Goal: Task Accomplishment & Management: Complete application form

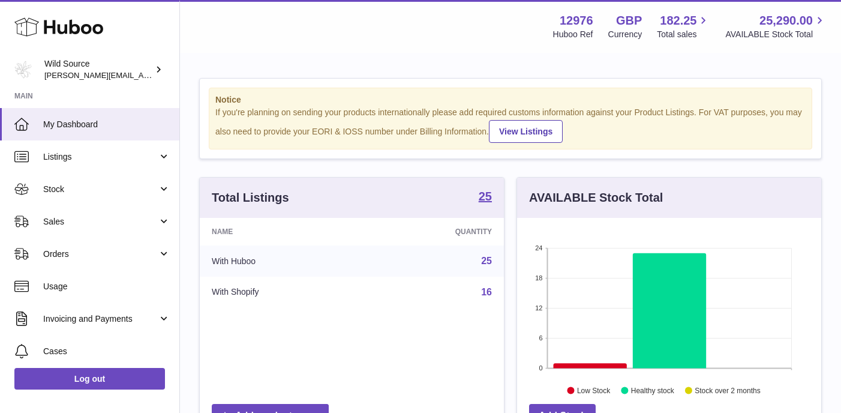
scroll to position [187, 304]
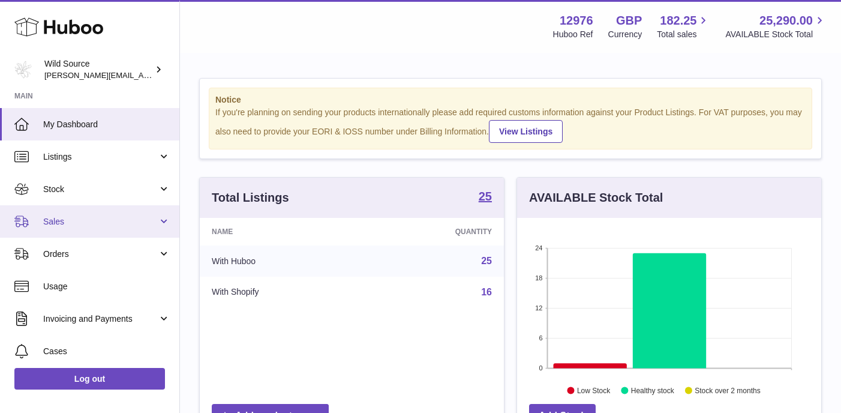
click at [162, 224] on link "Sales" at bounding box center [89, 221] width 179 height 32
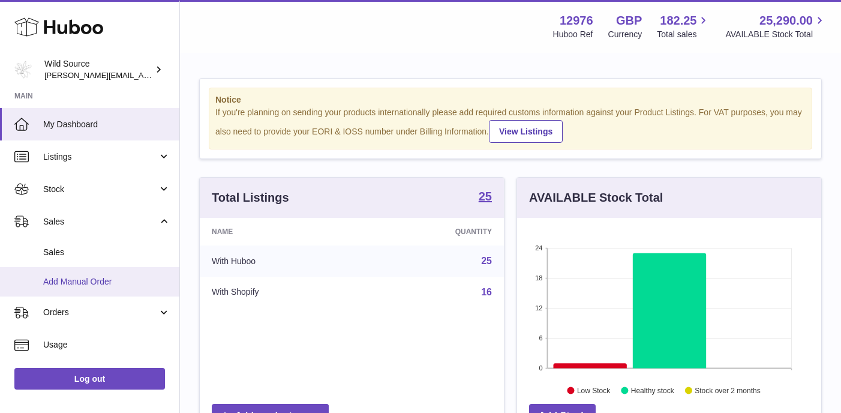
click at [60, 279] on span "Add Manual Order" at bounding box center [106, 281] width 127 height 11
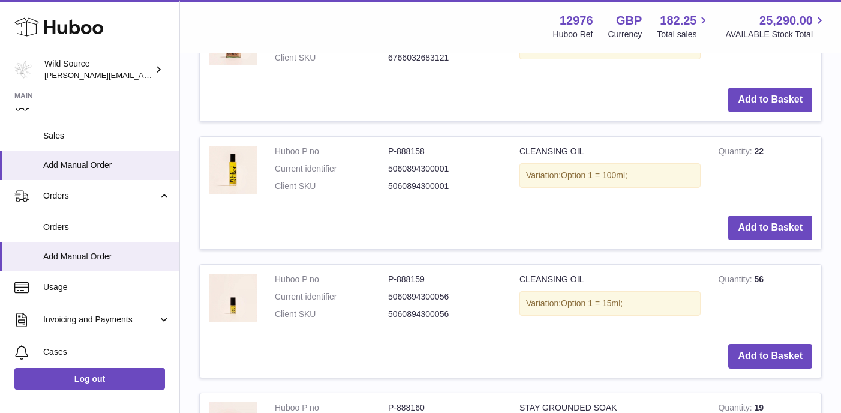
scroll to position [370, 0]
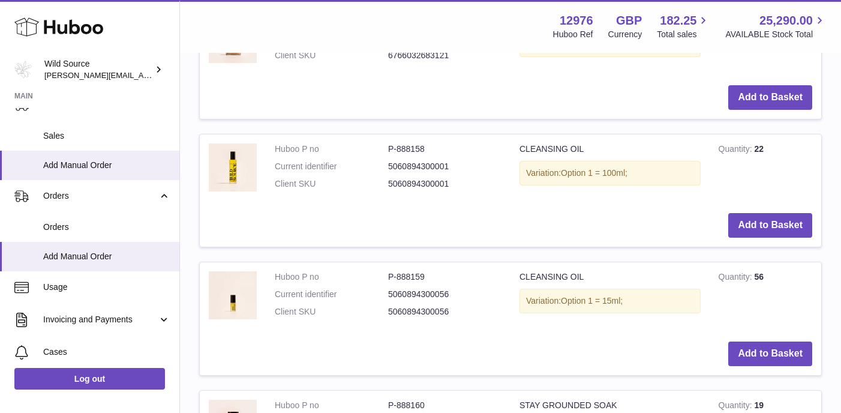
click at [764, 217] on button "Add to Basket" at bounding box center [771, 225] width 84 height 25
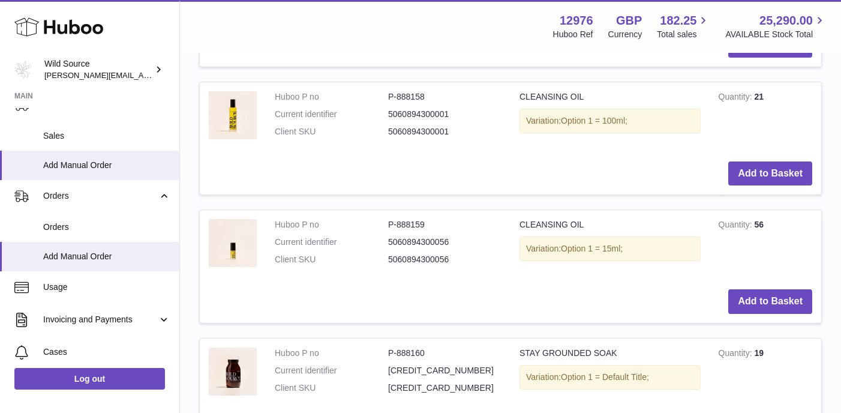
scroll to position [609, 0]
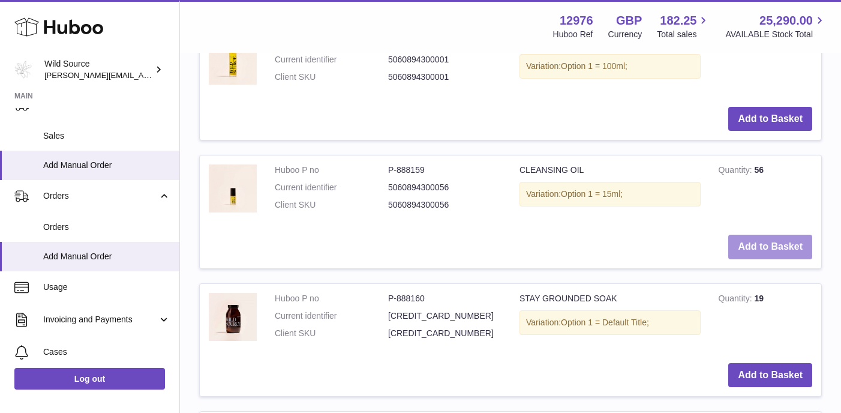
click at [777, 235] on button "Add to Basket" at bounding box center [771, 247] width 84 height 25
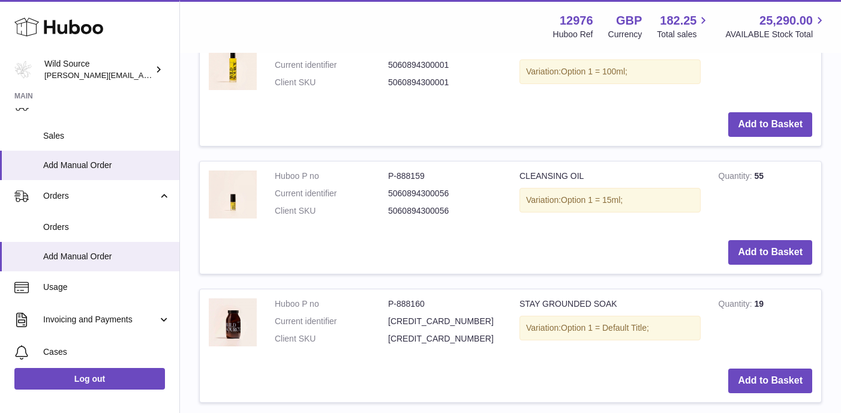
scroll to position [737, 0]
click at [765, 368] on button "Add to Basket" at bounding box center [771, 380] width 84 height 25
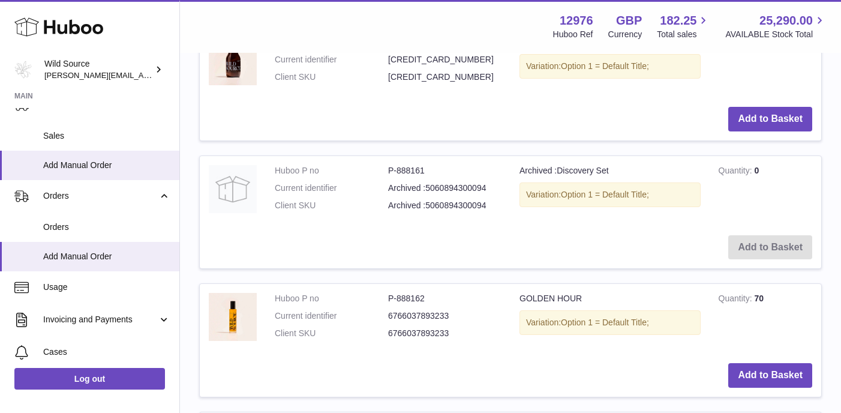
scroll to position [1163, 0]
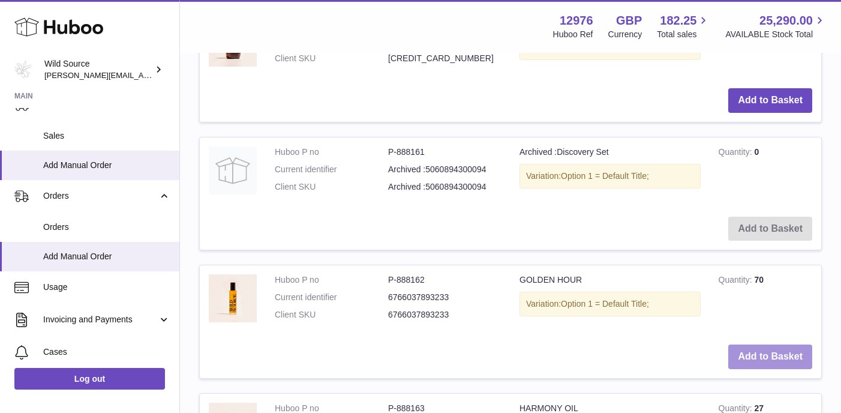
click at [777, 345] on button "Add to Basket" at bounding box center [771, 357] width 84 height 25
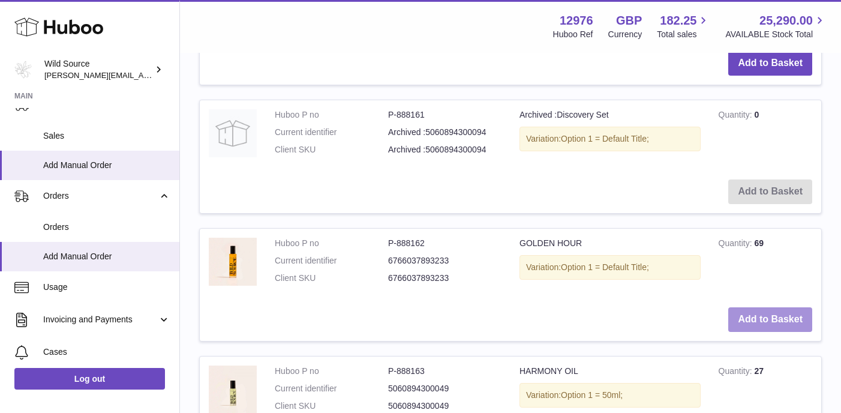
scroll to position [1340, 0]
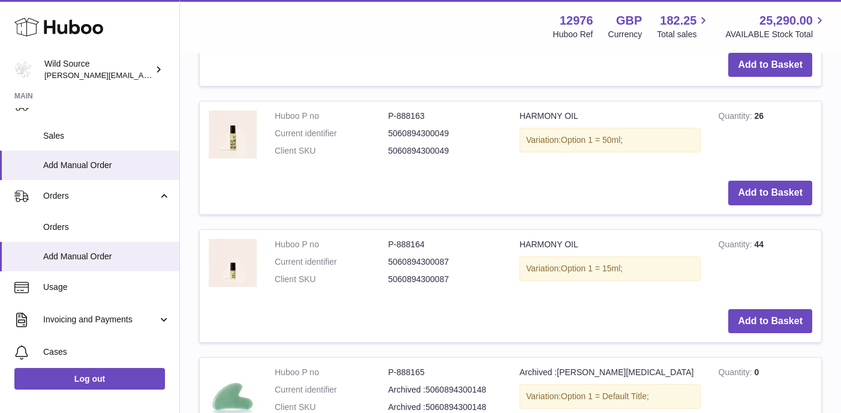
scroll to position [1781, 0]
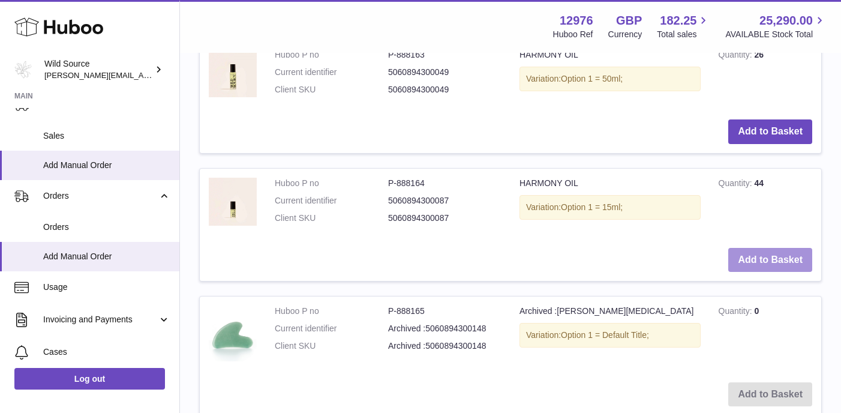
click at [775, 248] on button "Add to Basket" at bounding box center [771, 260] width 84 height 25
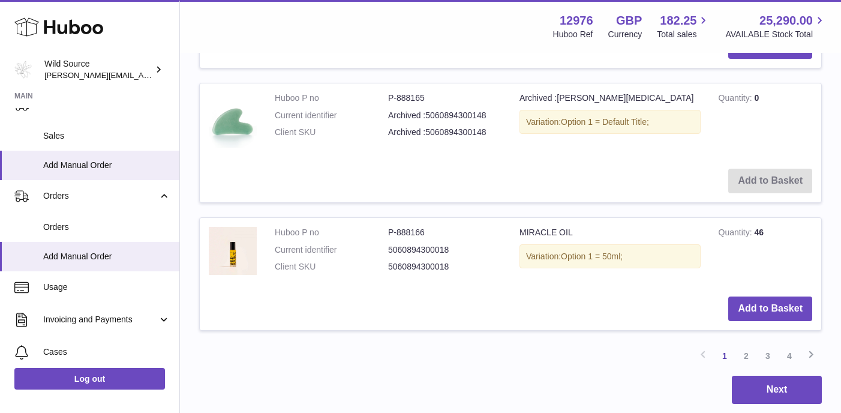
scroll to position [2140, 0]
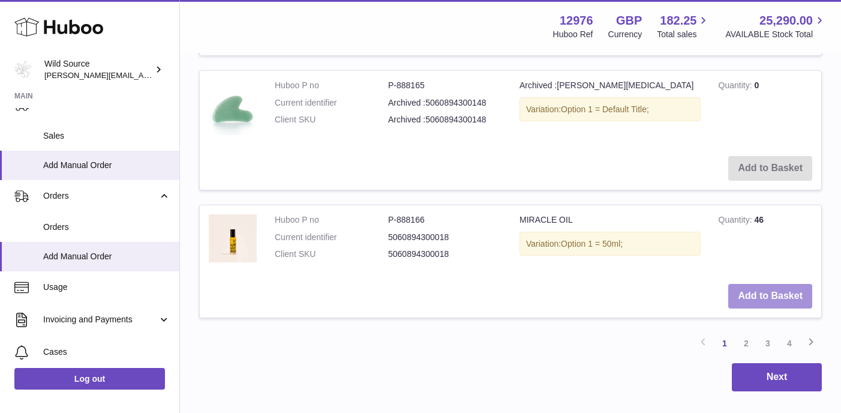
click at [787, 284] on button "Add to Basket" at bounding box center [771, 296] width 84 height 25
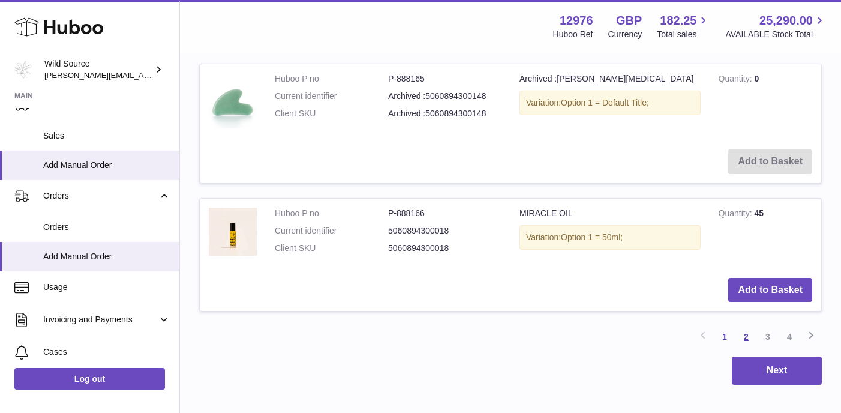
click at [745, 326] on link "2" at bounding box center [747, 337] width 22 height 22
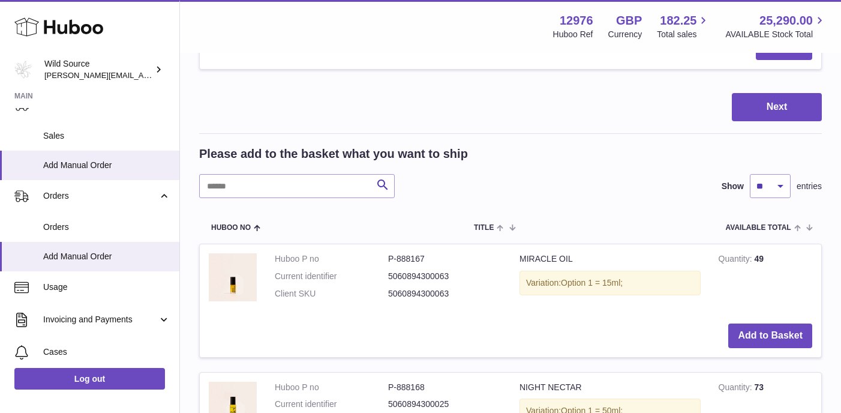
scroll to position [1077, 0]
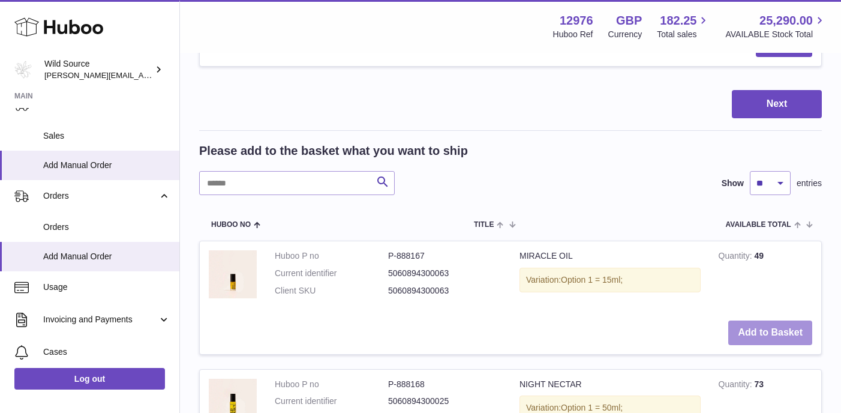
click at [775, 320] on button "Add to Basket" at bounding box center [771, 332] width 84 height 25
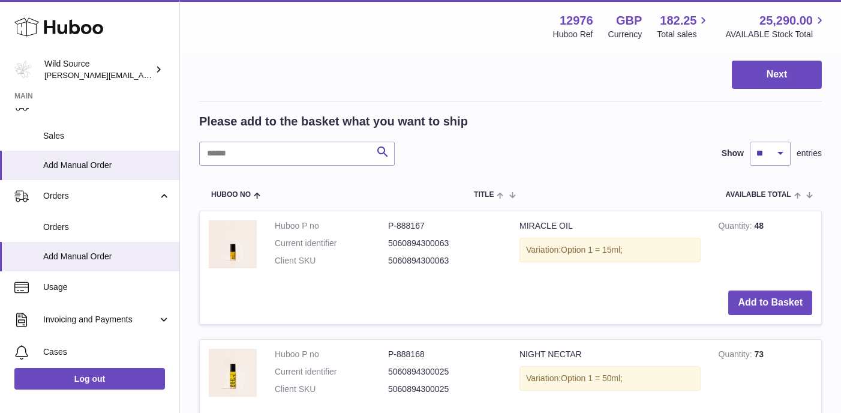
scroll to position [1332, 0]
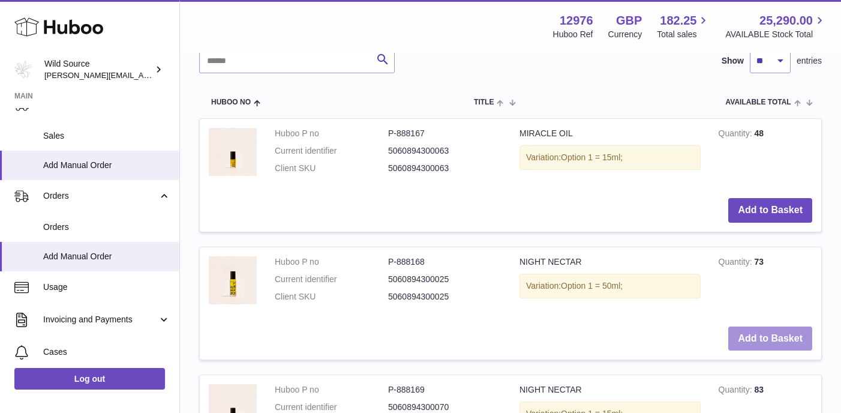
click at [756, 327] on button "Add to Basket" at bounding box center [771, 339] width 84 height 25
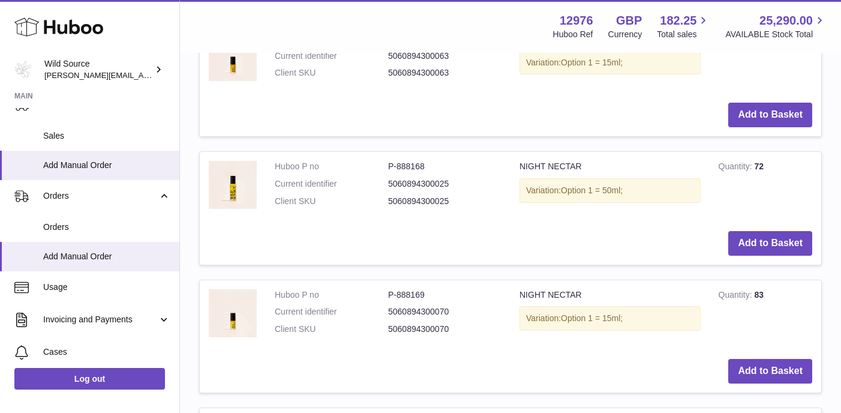
scroll to position [1561, 0]
click at [768, 358] on button "Add to Basket" at bounding box center [771, 370] width 84 height 25
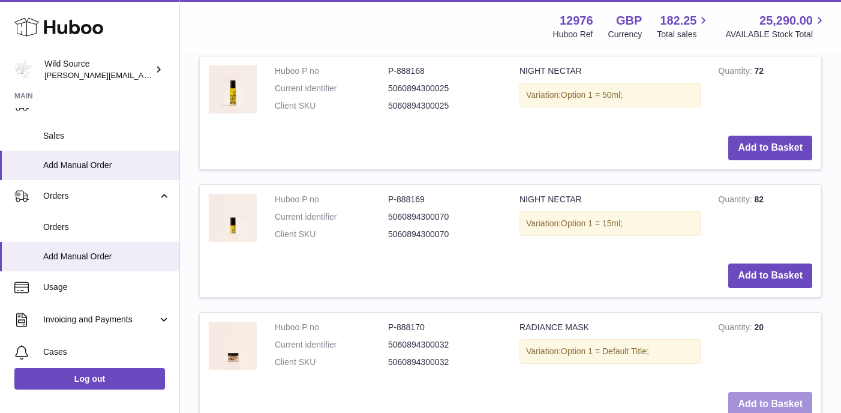
click at [771, 392] on button "Add to Basket" at bounding box center [771, 404] width 84 height 25
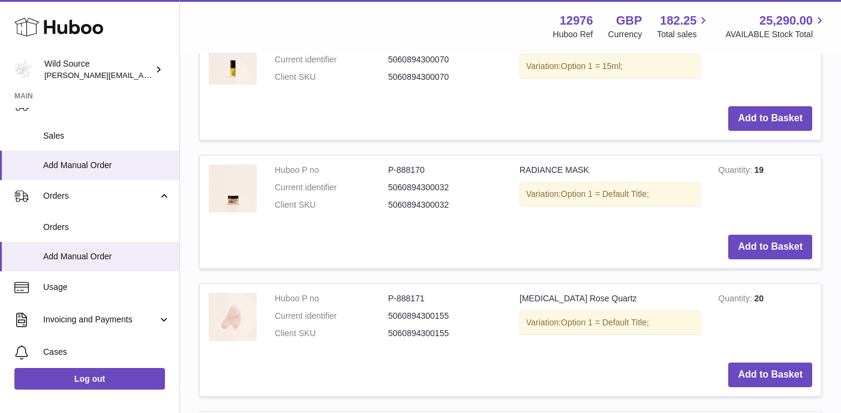
scroll to position [1977, 0]
click at [774, 362] on button "Add to Basket" at bounding box center [771, 374] width 84 height 25
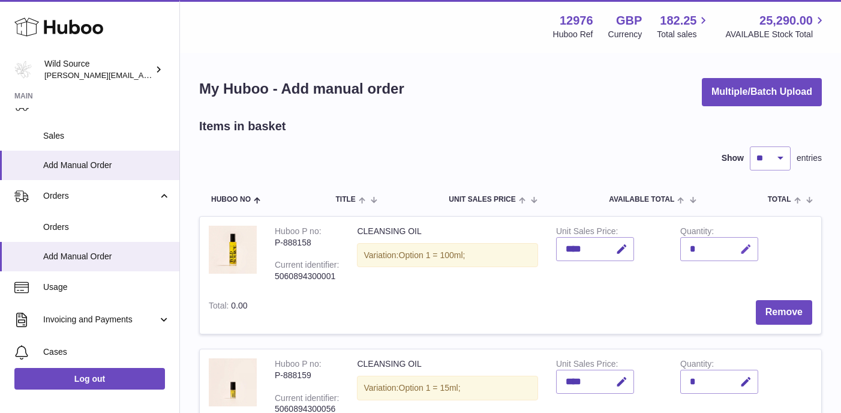
scroll to position [0, 0]
click at [746, 244] on icon "button" at bounding box center [746, 249] width 13 height 13
type input "*"
click at [748, 249] on icon "submit" at bounding box center [746, 249] width 11 height 11
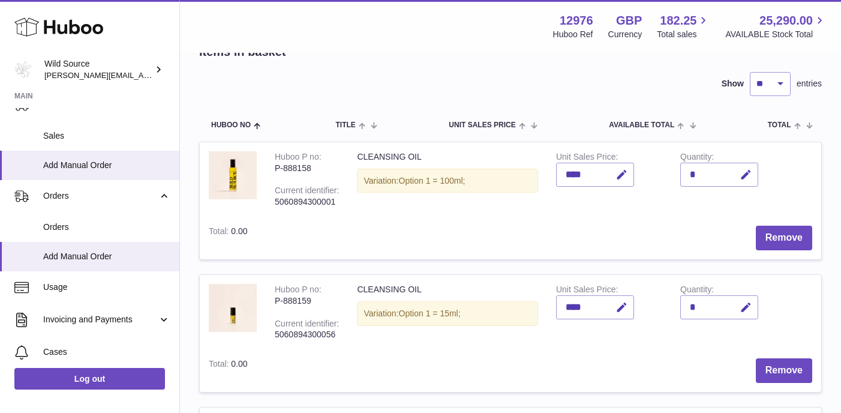
scroll to position [74, 0]
click at [754, 296] on button "button" at bounding box center [744, 308] width 28 height 25
type input "*"
click at [743, 305] on icon "submit" at bounding box center [746, 307] width 11 height 11
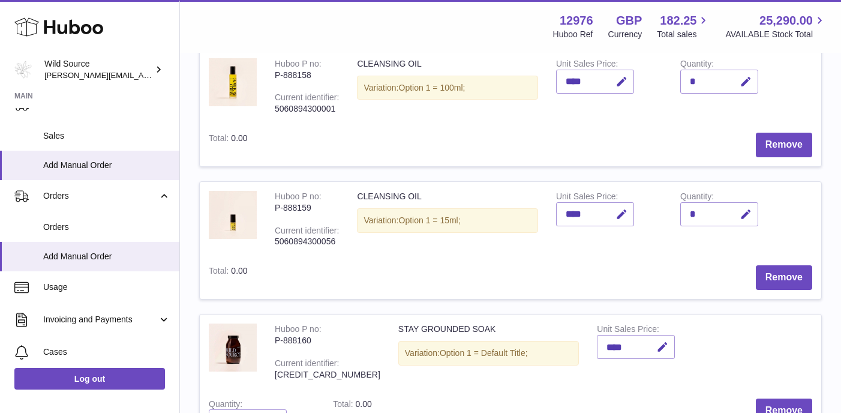
scroll to position [205, 0]
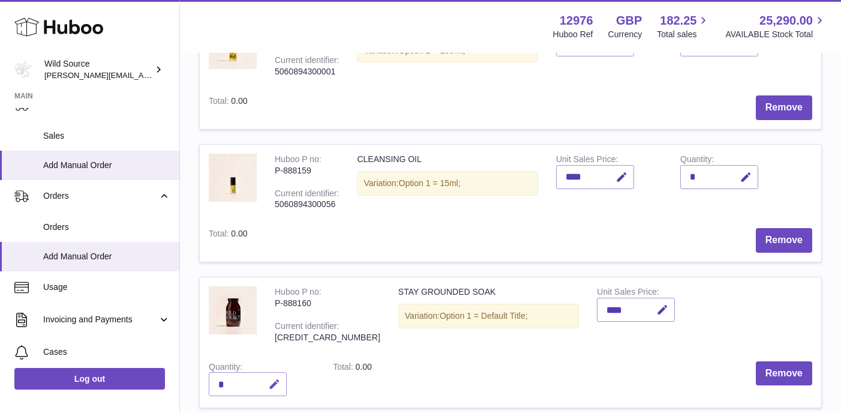
click at [281, 378] on icon "button" at bounding box center [274, 384] width 13 height 13
type input "*"
click at [280, 379] on icon "submit" at bounding box center [274, 384] width 11 height 11
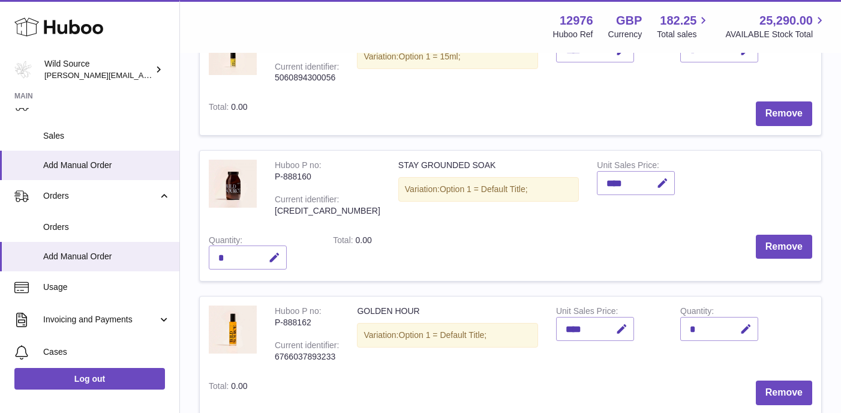
scroll to position [340, 0]
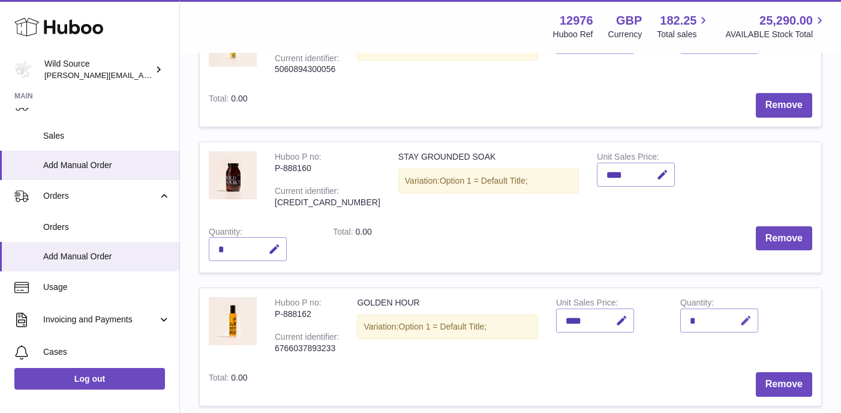
click at [748, 314] on icon "button" at bounding box center [746, 320] width 13 height 13
type input "*"
click at [746, 315] on icon "submit" at bounding box center [746, 320] width 11 height 11
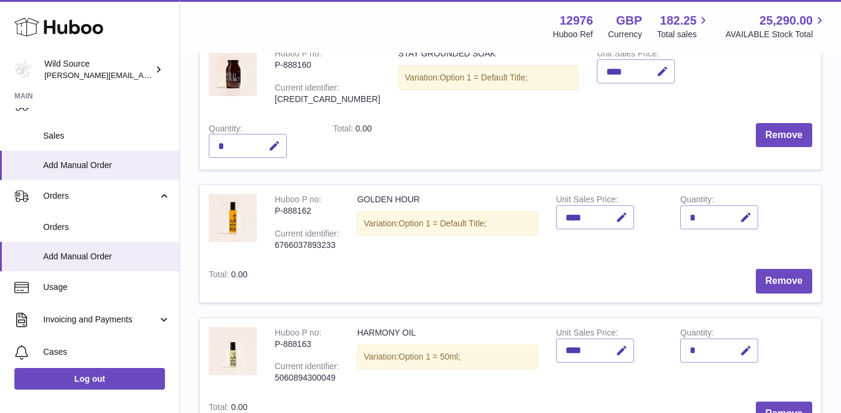
scroll to position [494, 0]
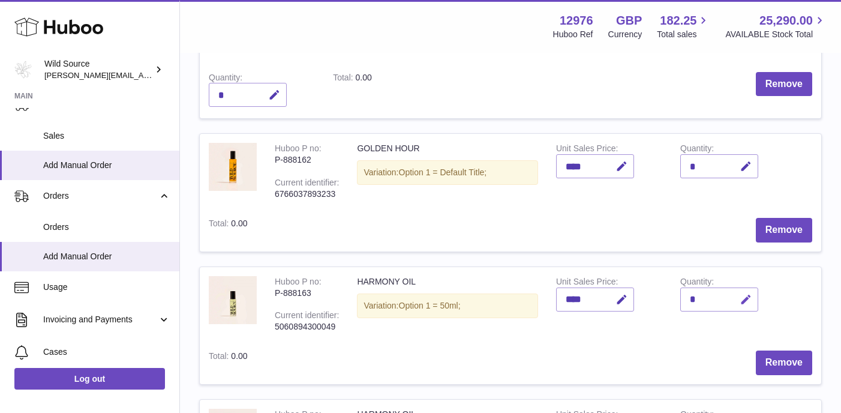
click at [747, 293] on icon "button" at bounding box center [746, 299] width 13 height 13
type input "*"
click at [746, 294] on icon "submit" at bounding box center [746, 299] width 11 height 11
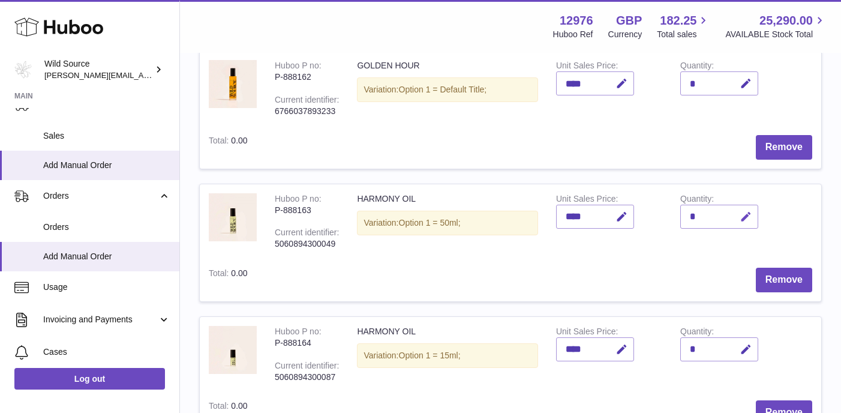
scroll to position [597, 0]
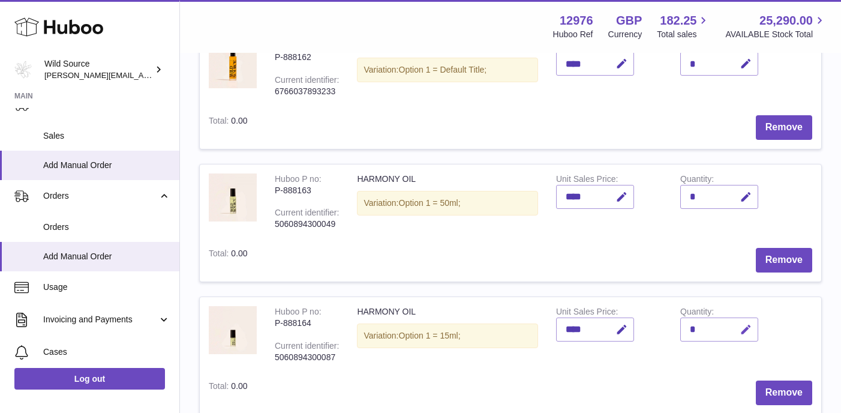
click at [749, 323] on icon "button" at bounding box center [746, 329] width 13 height 13
type input "*"
click at [746, 324] on icon "submit" at bounding box center [746, 329] width 11 height 11
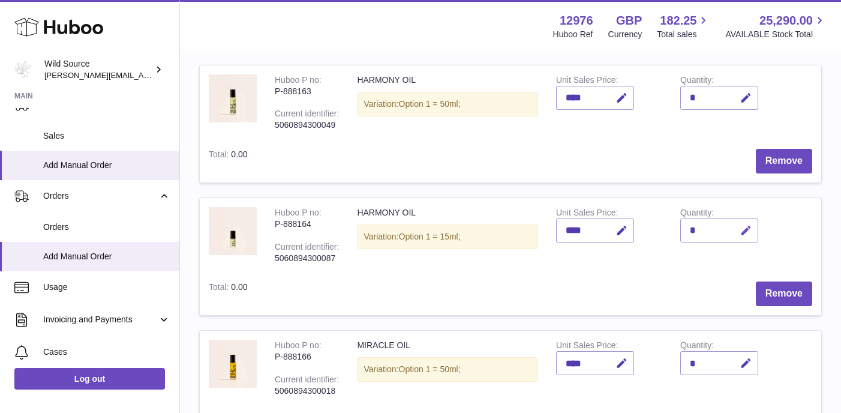
scroll to position [711, 0]
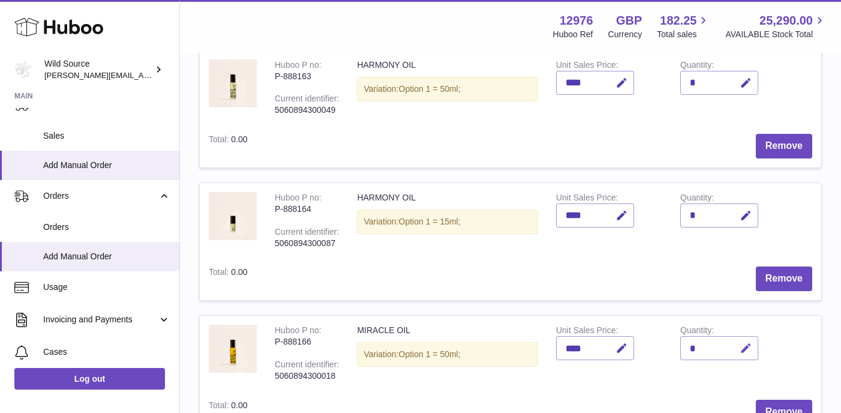
click at [748, 342] on icon "button" at bounding box center [746, 348] width 13 height 13
type input "*"
click at [746, 339] on button "submit" at bounding box center [744, 348] width 23 height 19
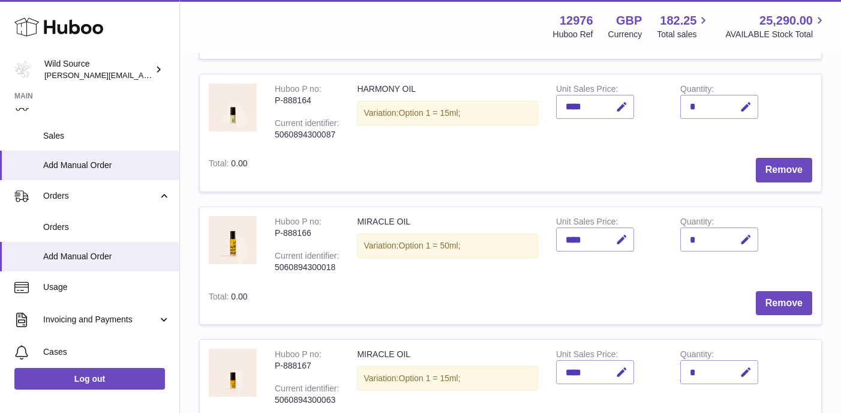
scroll to position [846, 0]
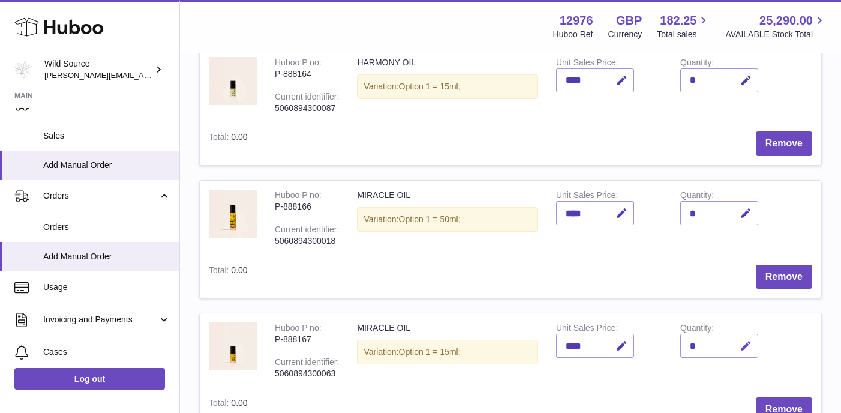
click at [748, 340] on icon "button" at bounding box center [746, 346] width 13 height 13
type input "*"
click at [743, 340] on icon "submit" at bounding box center [746, 345] width 11 height 11
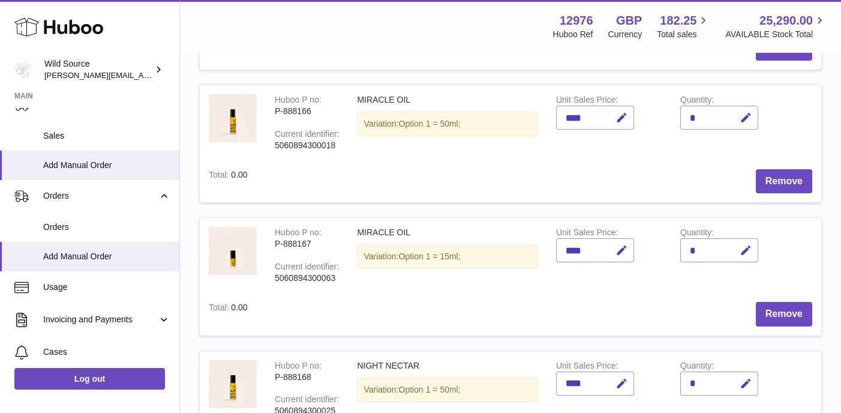
scroll to position [968, 0]
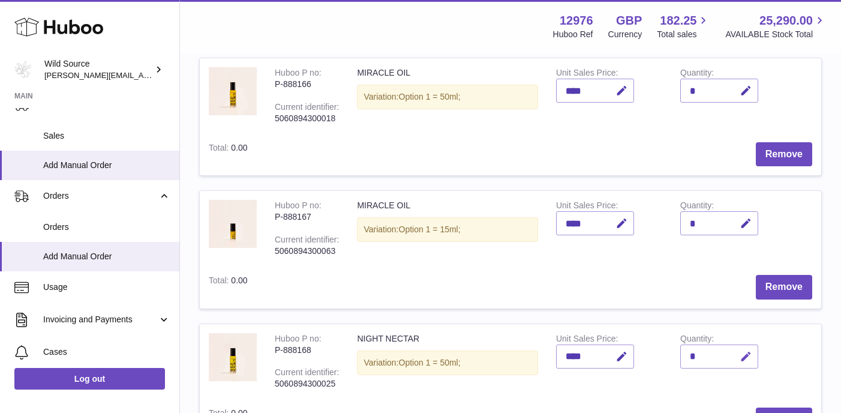
click at [750, 351] on icon "button" at bounding box center [746, 357] width 13 height 13
type input "*"
click at [754, 347] on button "submit" at bounding box center [744, 356] width 23 height 19
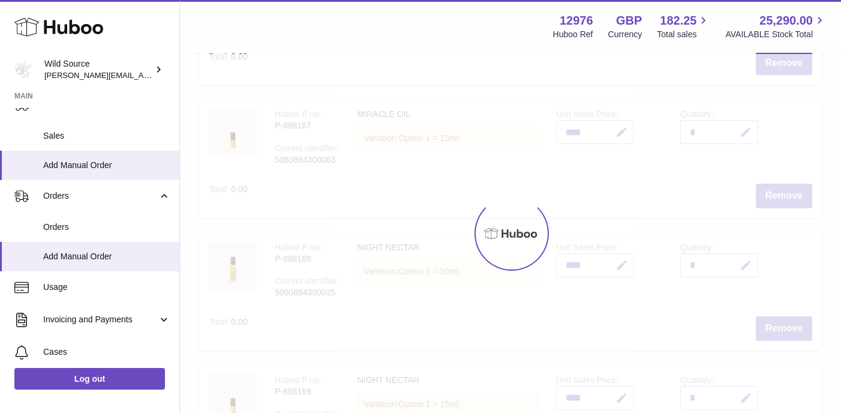
scroll to position [1067, 0]
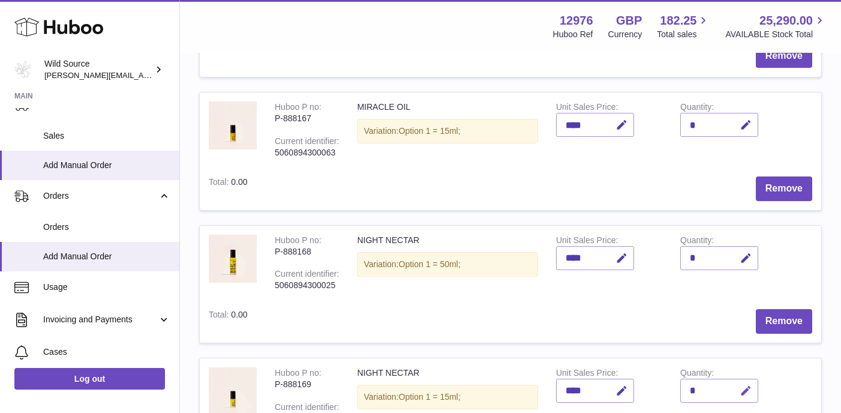
click at [747, 385] on icon "button" at bounding box center [746, 391] width 13 height 13
type input "*"
click at [744, 385] on icon "submit" at bounding box center [746, 390] width 11 height 11
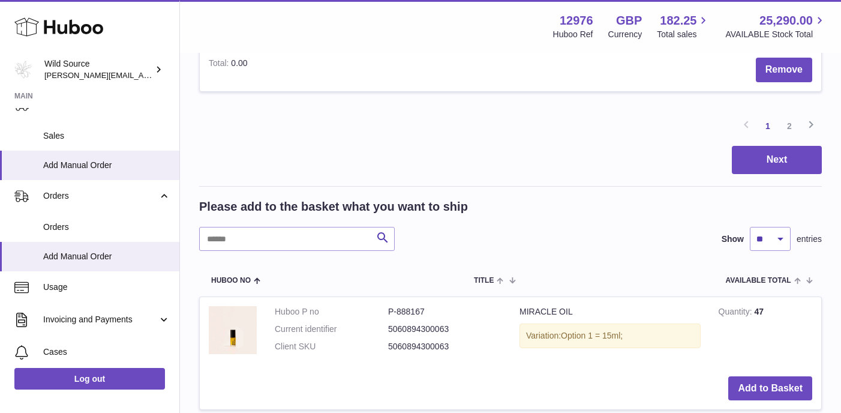
scroll to position [1475, 0]
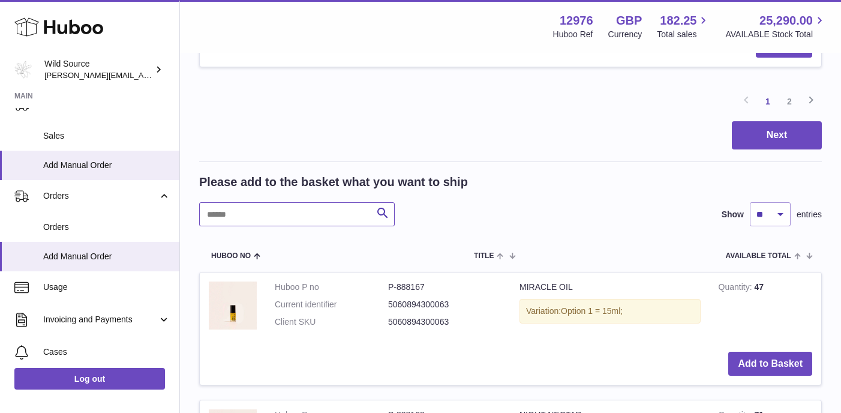
click at [316, 202] on input "text" at bounding box center [297, 214] width 196 height 24
type input "****"
click at [760, 352] on button "Add to Basket" at bounding box center [771, 364] width 84 height 25
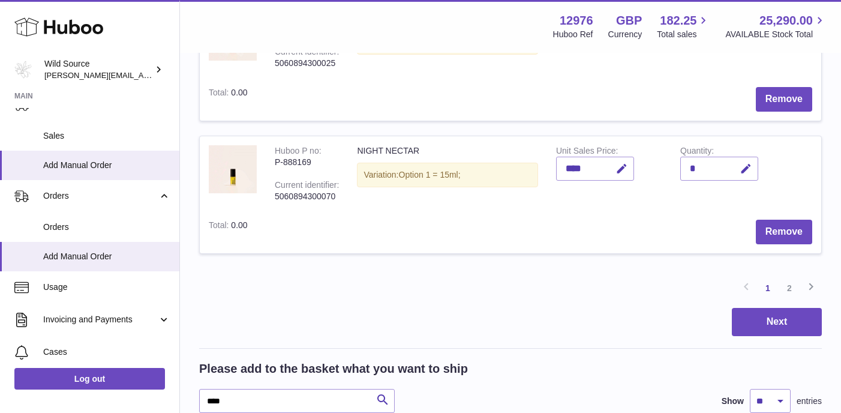
scroll to position [1286, 0]
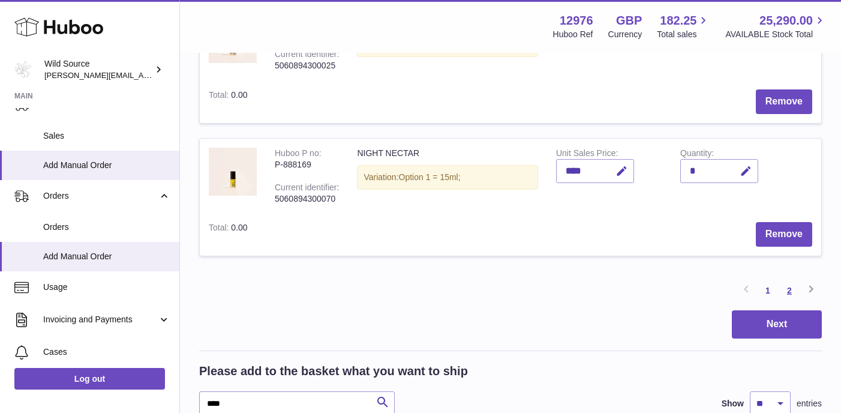
click at [790, 280] on link "2" at bounding box center [790, 291] width 22 height 22
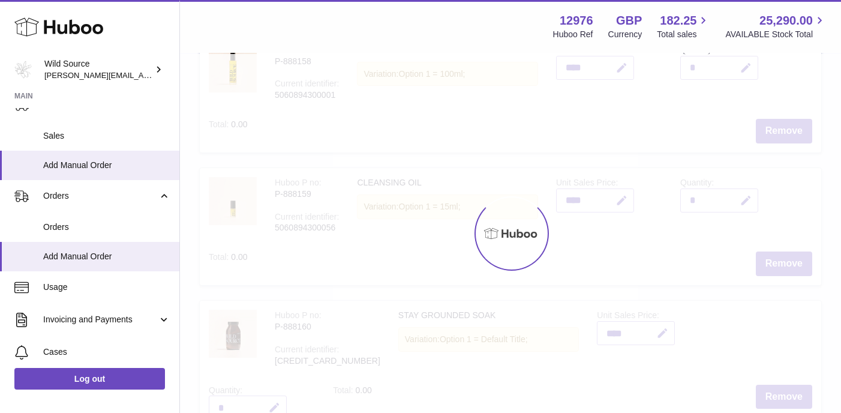
scroll to position [54, 0]
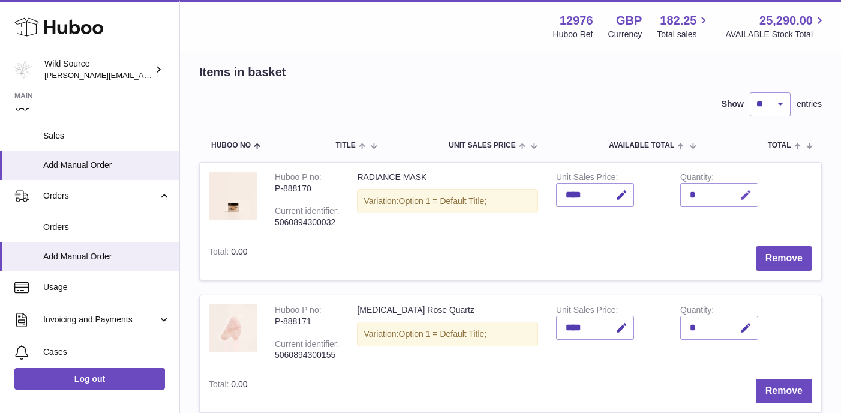
click at [751, 190] on icon "button" at bounding box center [746, 195] width 13 height 13
type input "*"
click at [751, 196] on icon "submit" at bounding box center [746, 195] width 11 height 11
click at [749, 322] on icon "button" at bounding box center [746, 328] width 13 height 13
type input "*"
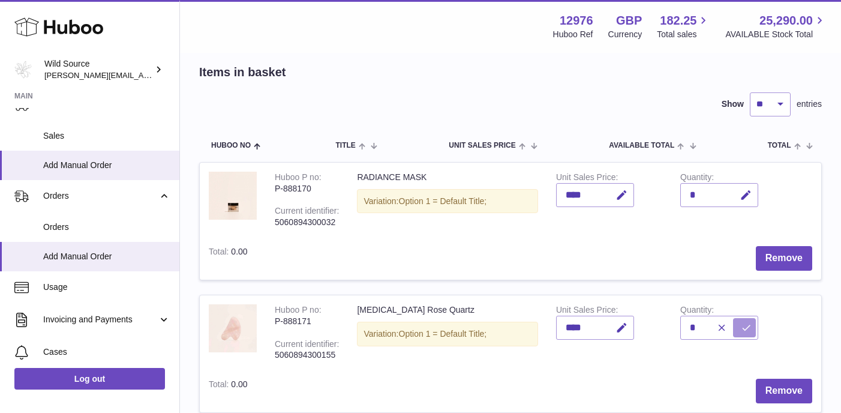
click at [745, 325] on icon "submit" at bounding box center [746, 327] width 11 height 11
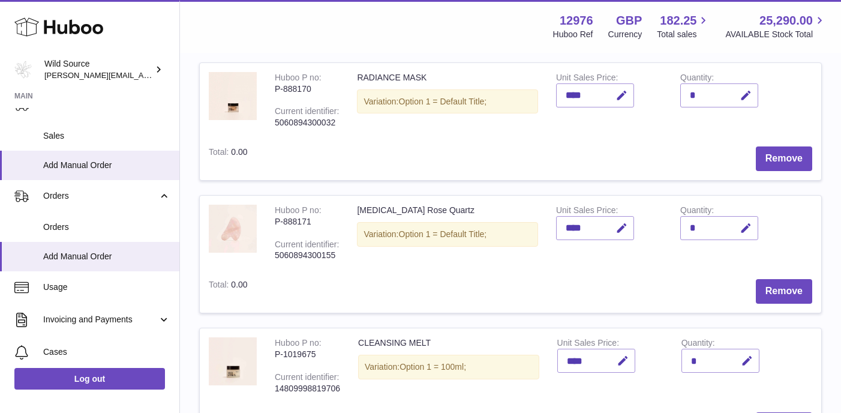
scroll to position [168, 0]
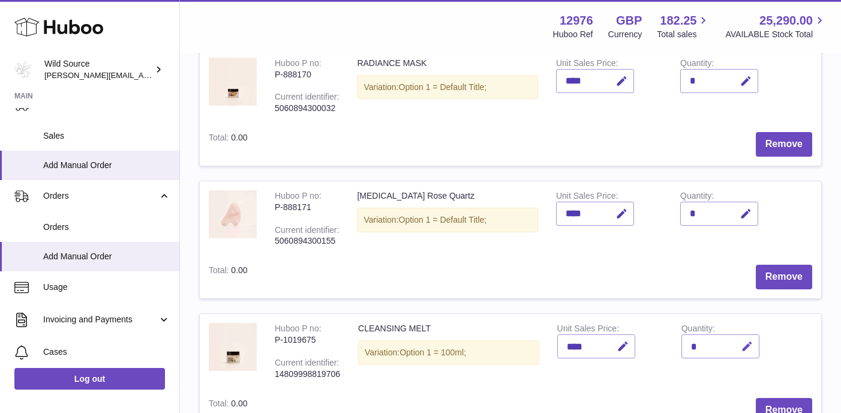
click at [751, 340] on icon "button" at bounding box center [747, 346] width 13 height 13
type input "*"
click at [751, 341] on icon "submit" at bounding box center [747, 346] width 11 height 11
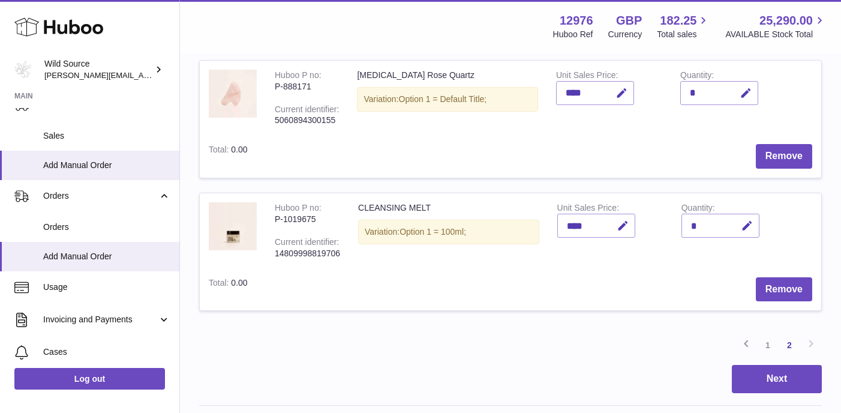
scroll to position [327, 0]
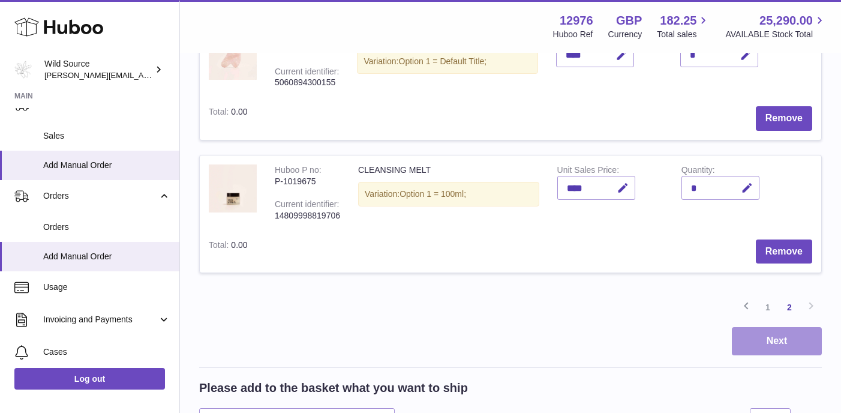
click at [780, 337] on button "Next" at bounding box center [777, 341] width 90 height 28
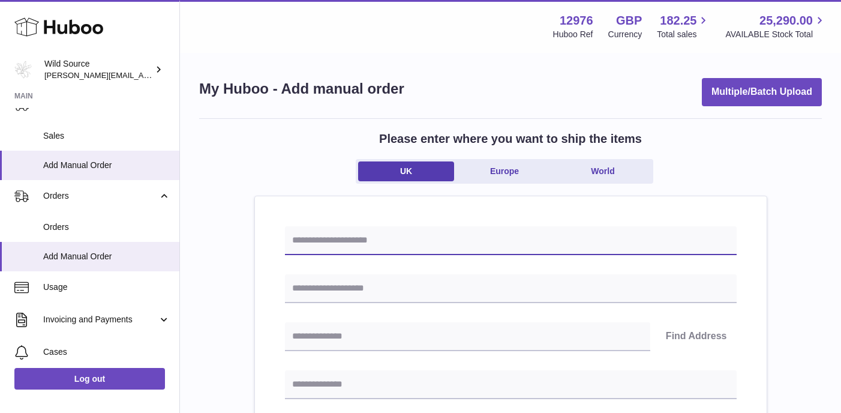
click at [375, 234] on input "text" at bounding box center [511, 240] width 452 height 29
type input "*"
type input "**********"
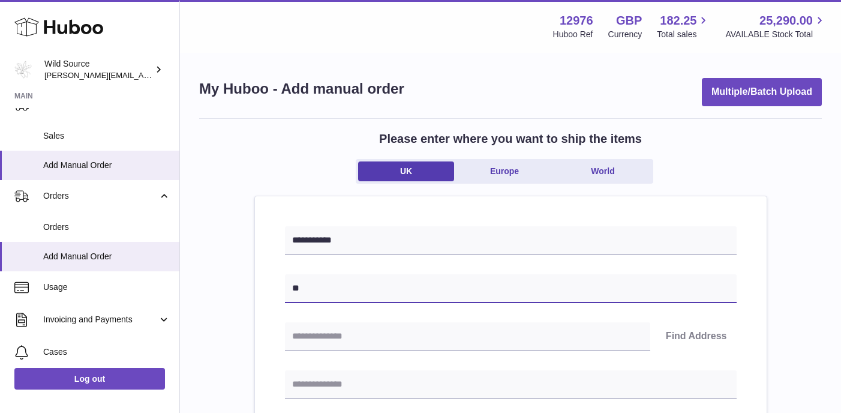
type input "*"
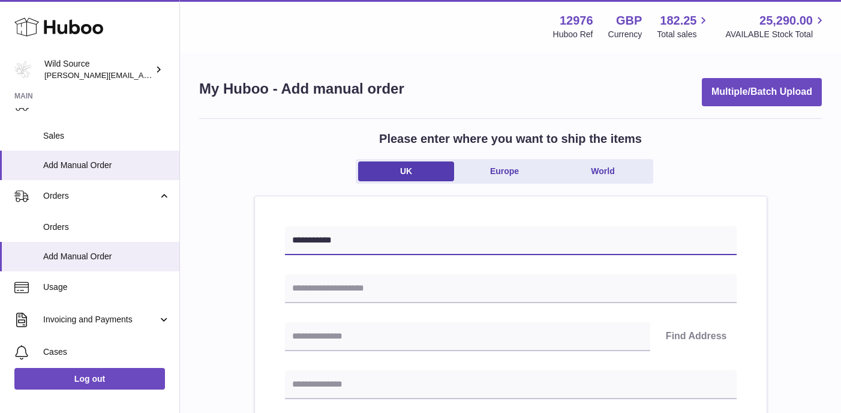
click at [397, 226] on input "**********" at bounding box center [511, 240] width 452 height 29
click at [391, 239] on input "**********" at bounding box center [511, 240] width 452 height 29
type input "**********"
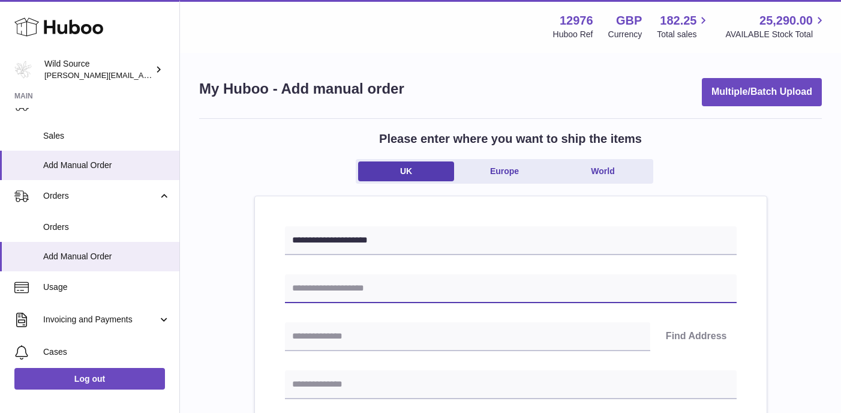
click at [358, 287] on input "text" at bounding box center [511, 288] width 452 height 29
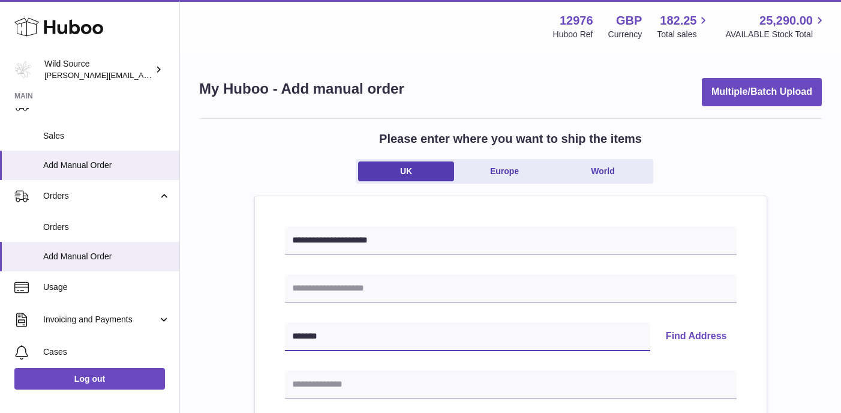
type input "*******"
click at [704, 339] on button "Find Address" at bounding box center [697, 336] width 80 height 29
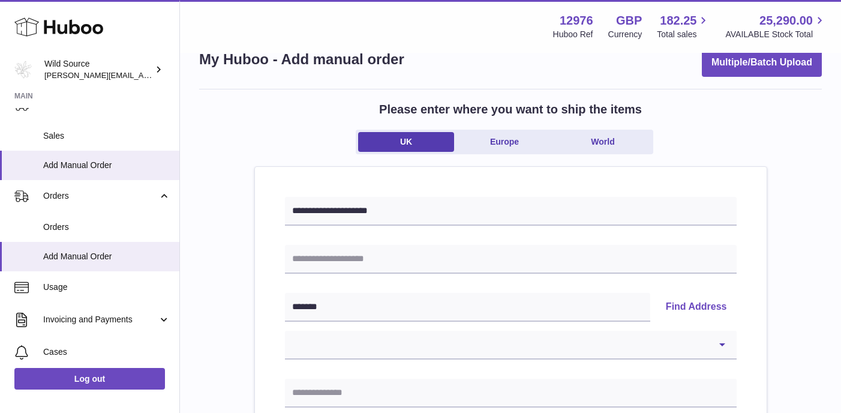
scroll to position [36, 0]
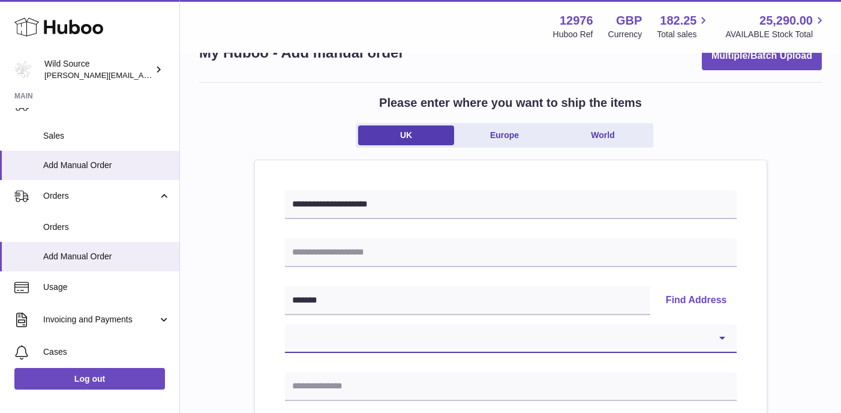
select select "*"
type input "**********"
type input "********"
type input "*******"
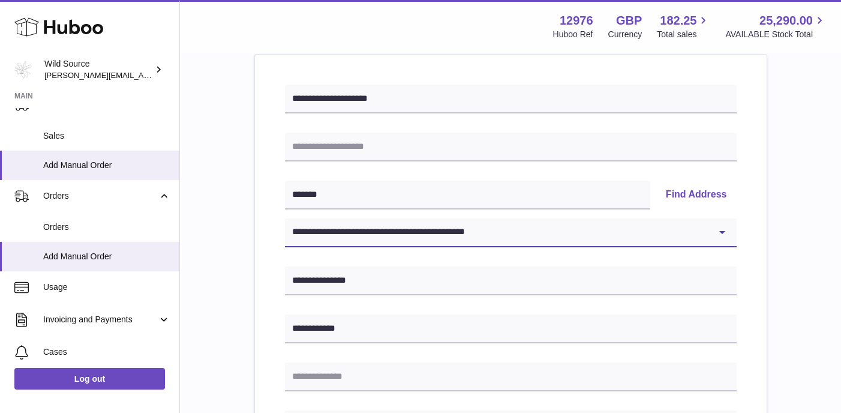
scroll to position [152, 0]
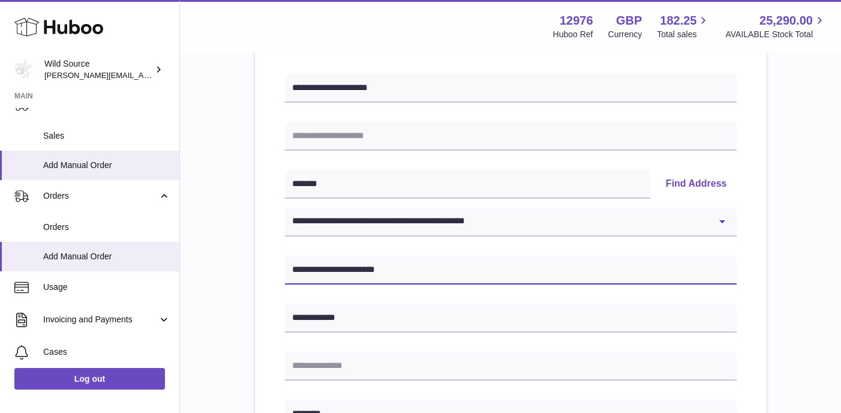
type input "**********"
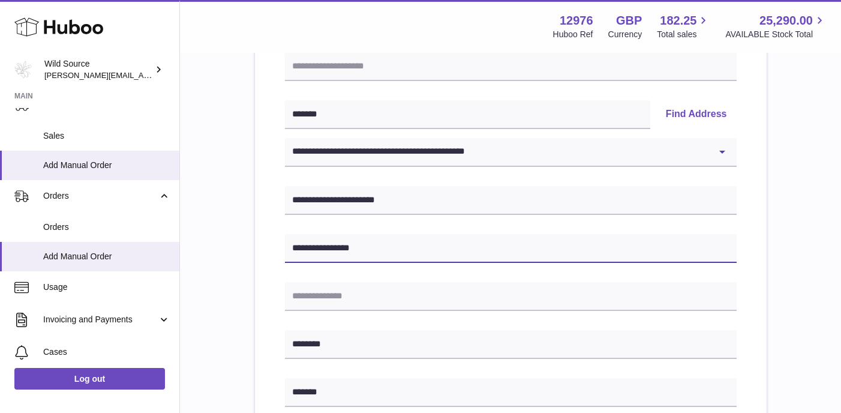
scroll to position [223, 0]
type input "**********"
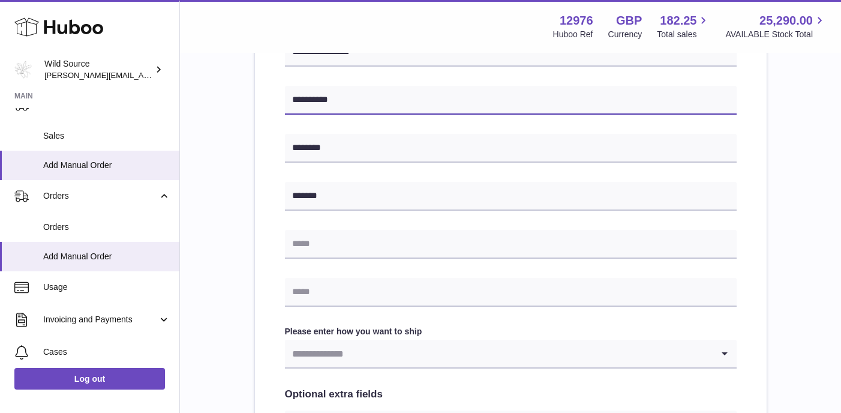
scroll to position [419, 0]
type input "*********"
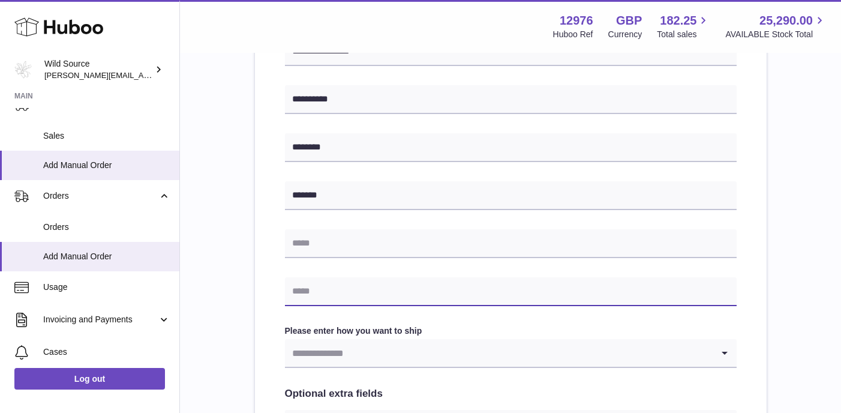
paste input "**********"
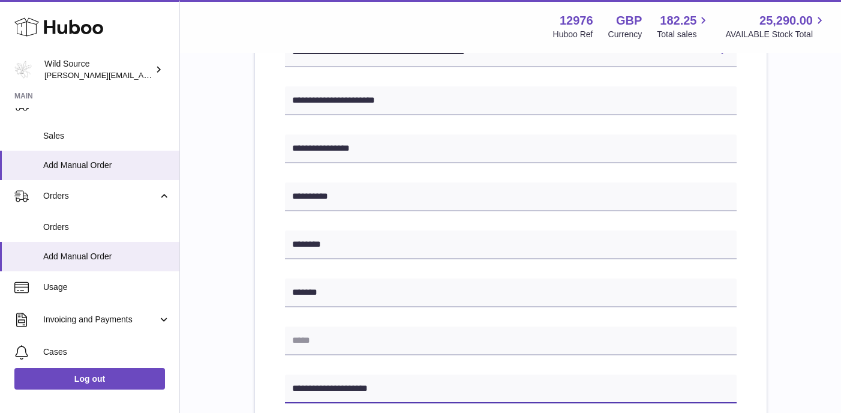
scroll to position [28, 0]
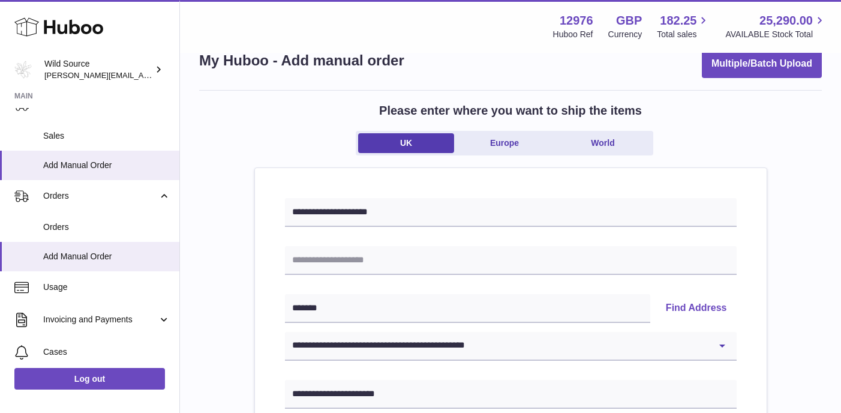
type input "**********"
click at [340, 253] on input "text" at bounding box center [511, 260] width 452 height 29
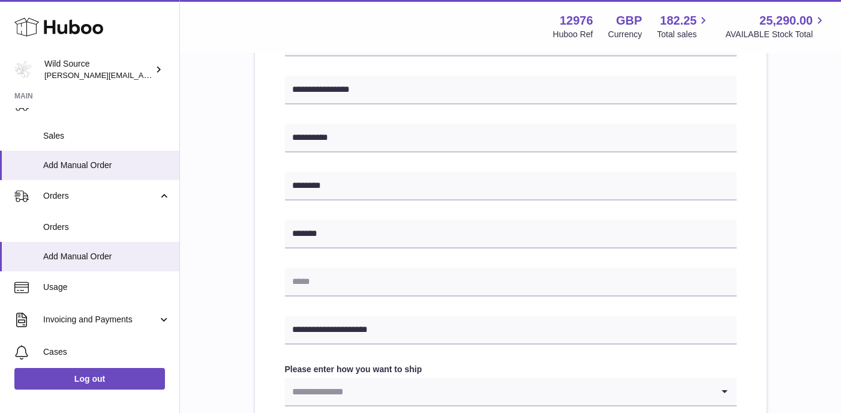
scroll to position [400, 0]
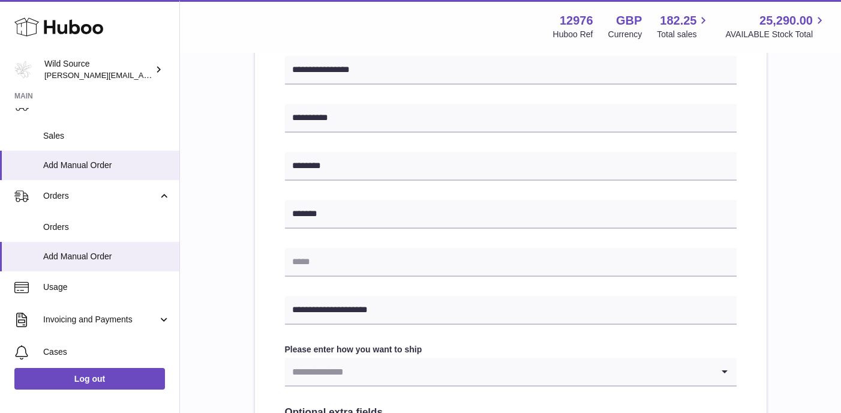
type input "**********"
paste input "**********"
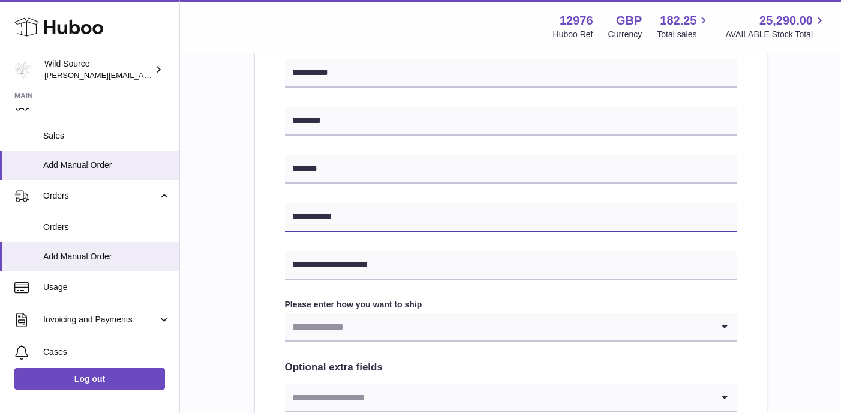
scroll to position [459, 0]
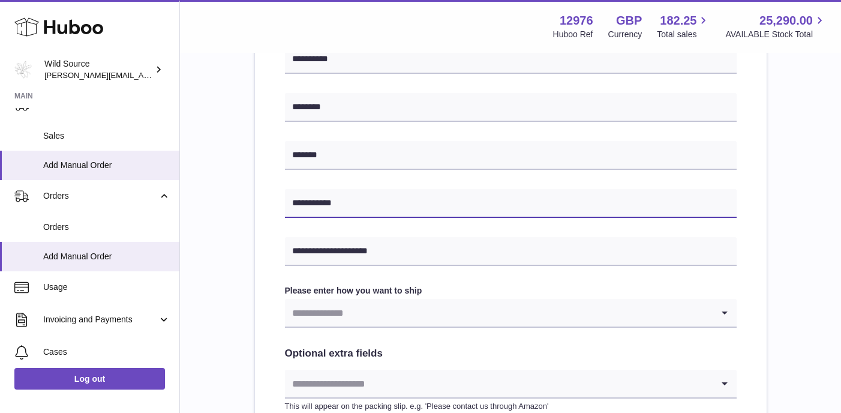
type input "**********"
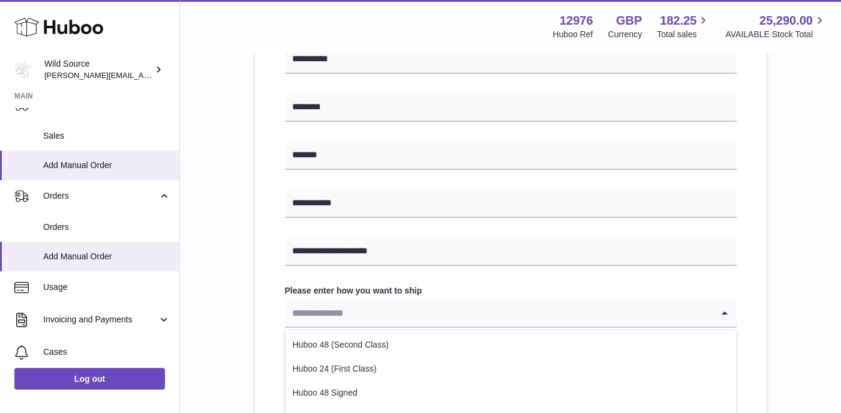
click at [406, 308] on input "Search for option" at bounding box center [499, 313] width 428 height 28
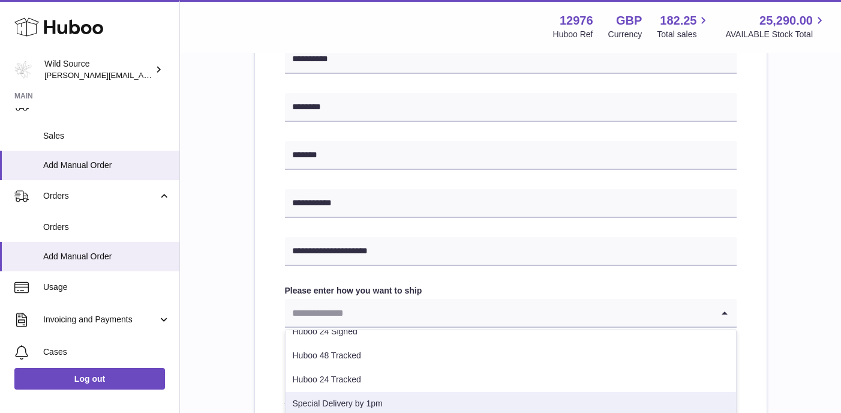
scroll to position [85, 0]
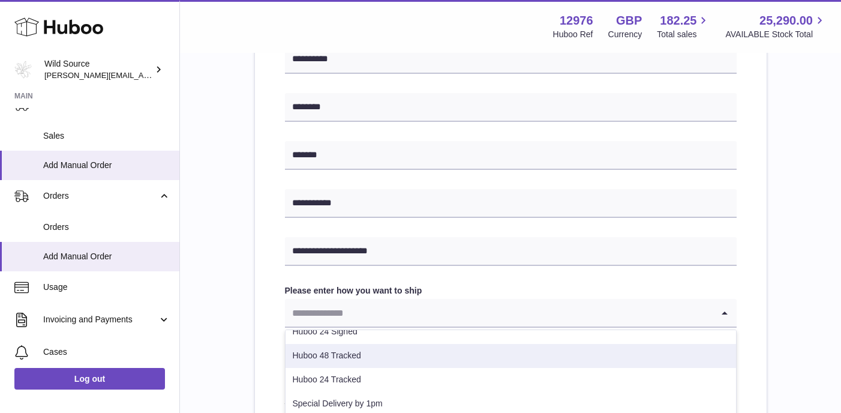
click at [375, 352] on li "Huboo 48 Tracked" at bounding box center [511, 356] width 451 height 24
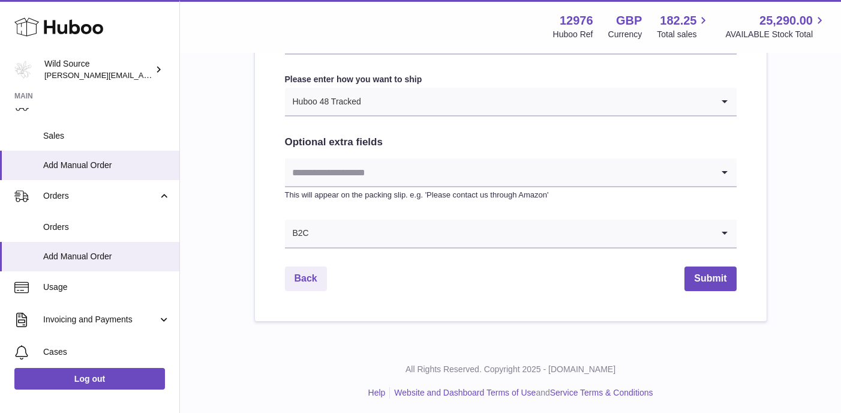
scroll to position [670, 0]
click at [710, 283] on button "Submit" at bounding box center [711, 279] width 52 height 25
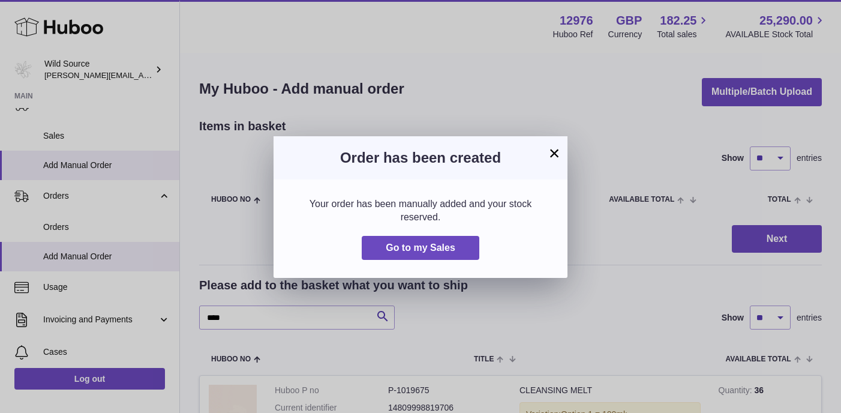
click at [552, 153] on button "×" at bounding box center [554, 153] width 14 height 14
